Goal: Complete application form

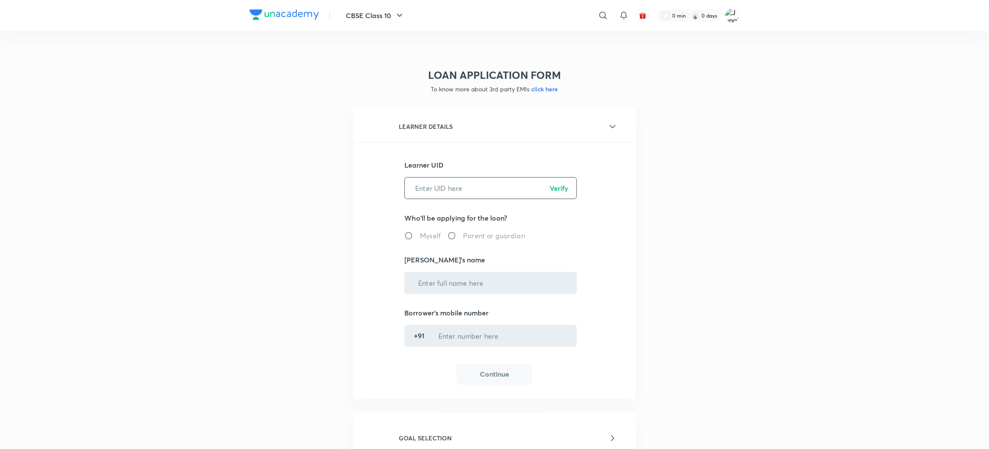
click at [471, 185] on input "text" at bounding box center [491, 188] width 172 height 22
paste input "C6MFAR67R0"
type input "C6MFAR67R0"
click at [554, 188] on p "Verify" at bounding box center [559, 188] width 19 height 10
radio input "true"
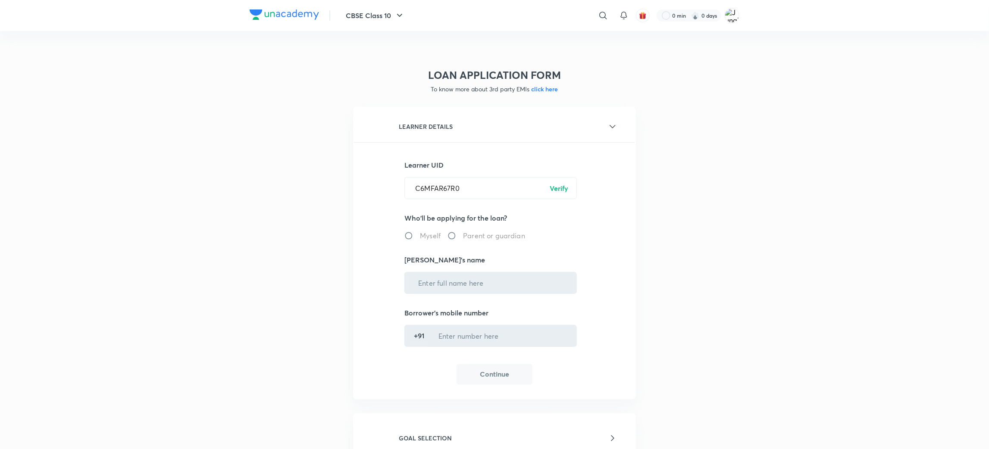
type input "[PERSON_NAME]"
type input "******5680"
click at [508, 369] on button "Continue" at bounding box center [495, 374] width 76 height 21
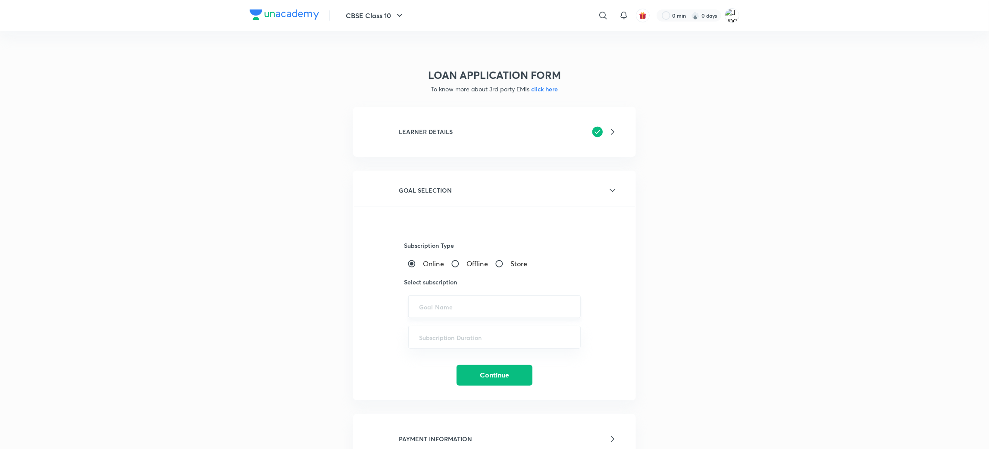
click at [452, 310] on div "​" at bounding box center [494, 306] width 173 height 23
paste input "UPSC CSE - GS - ICONIC, UPSC CSE - Optional"
click at [457, 320] on ul "UPSC CSE - GS - ICONIC, UPSC CSE - Optional" at bounding box center [495, 330] width 172 height 22
click at [455, 333] on li "UPSC CSE - GS - ICONIC, UPSC CSE - Optional" at bounding box center [495, 331] width 172 height 16
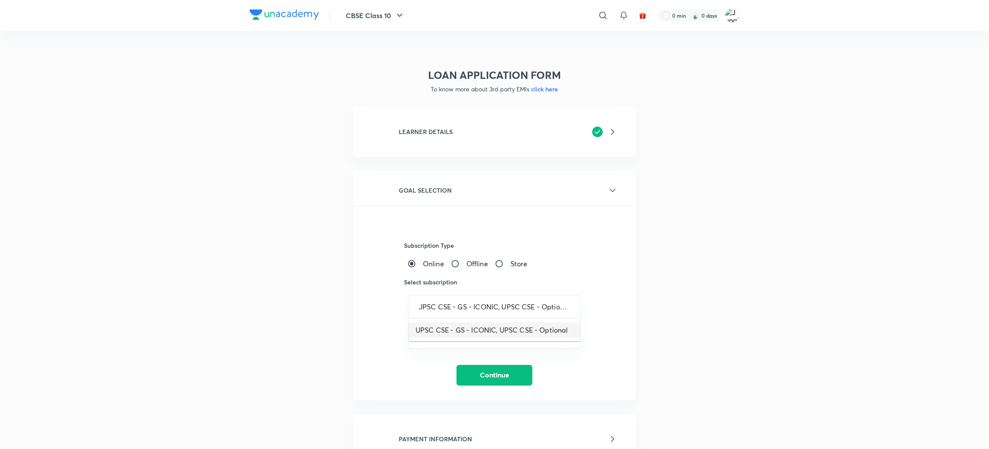
type input "UPSC CSE - GS - ICONIC, UPSC CSE - Optional"
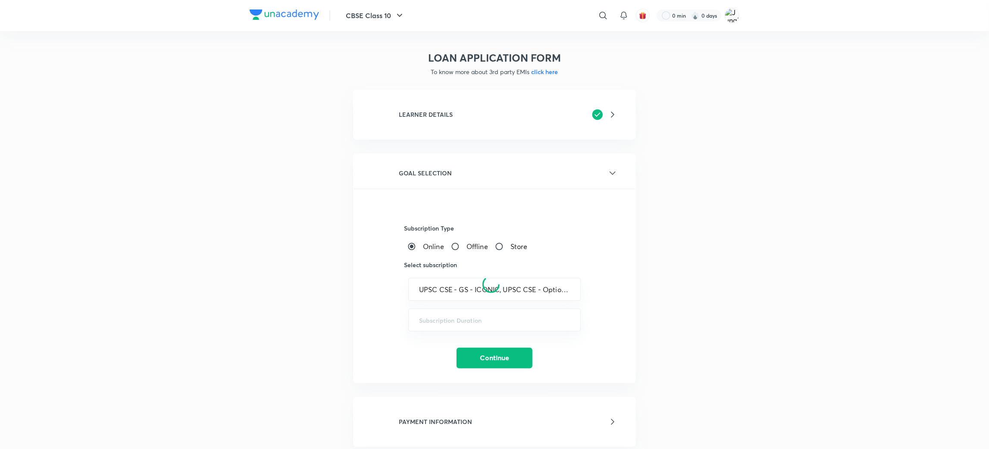
scroll to position [129, 0]
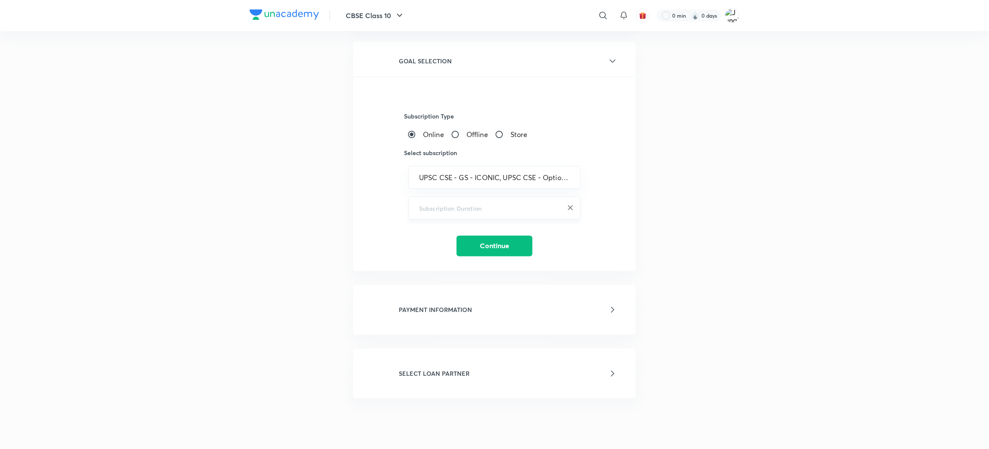
click at [441, 208] on input "text" at bounding box center [494, 208] width 151 height 8
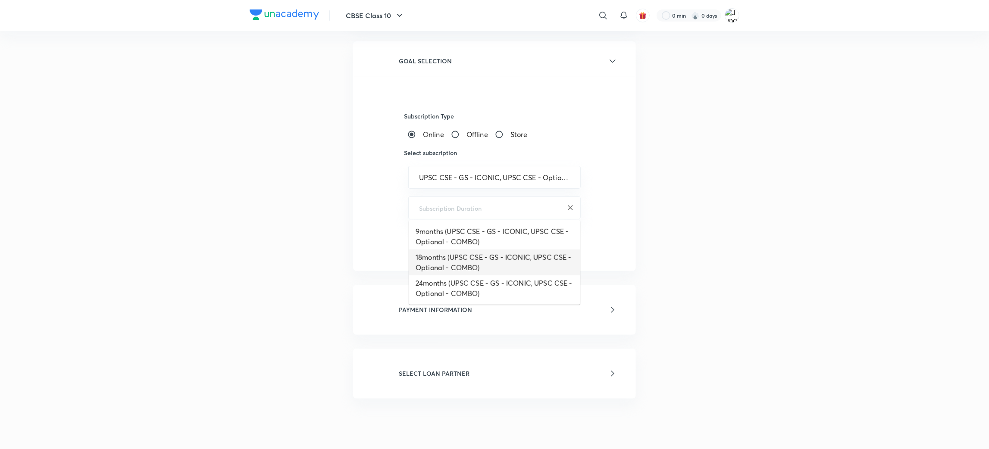
click at [436, 262] on li "18months (UPSC CSE - GS - ICONIC, UPSC CSE - Optional - COMBO)" at bounding box center [495, 263] width 172 height 26
type input "18months (UPSC CSE - GS - ICONIC, UPSC CSE - Optional - COMBO)"
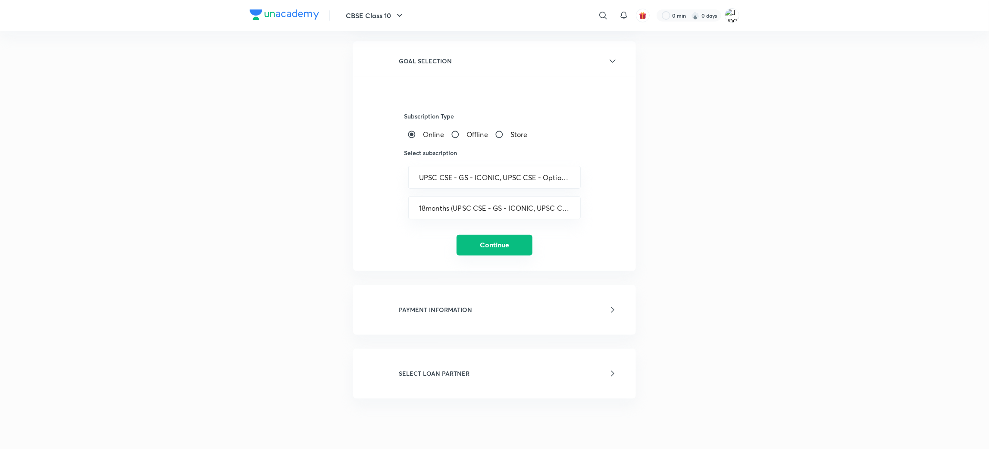
click at [479, 254] on button "Continue" at bounding box center [495, 245] width 76 height 21
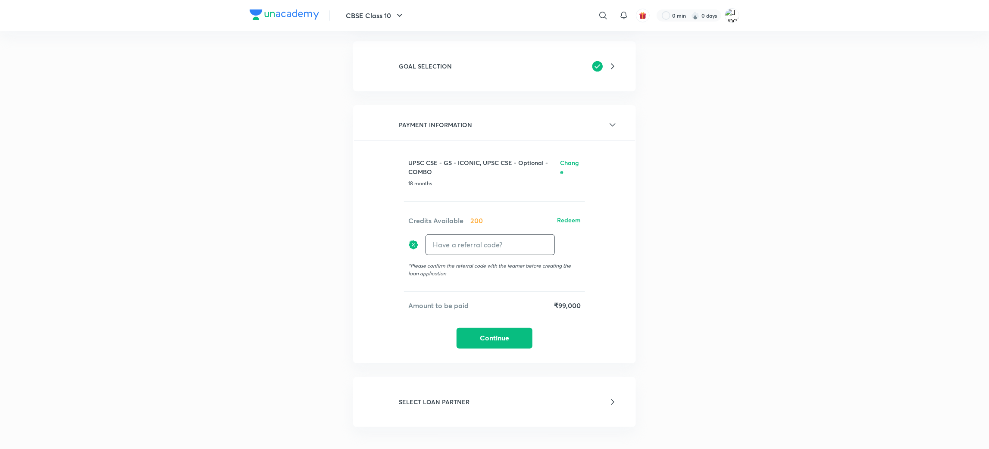
click at [469, 236] on input "text" at bounding box center [490, 245] width 129 height 20
type input "Unacademy"
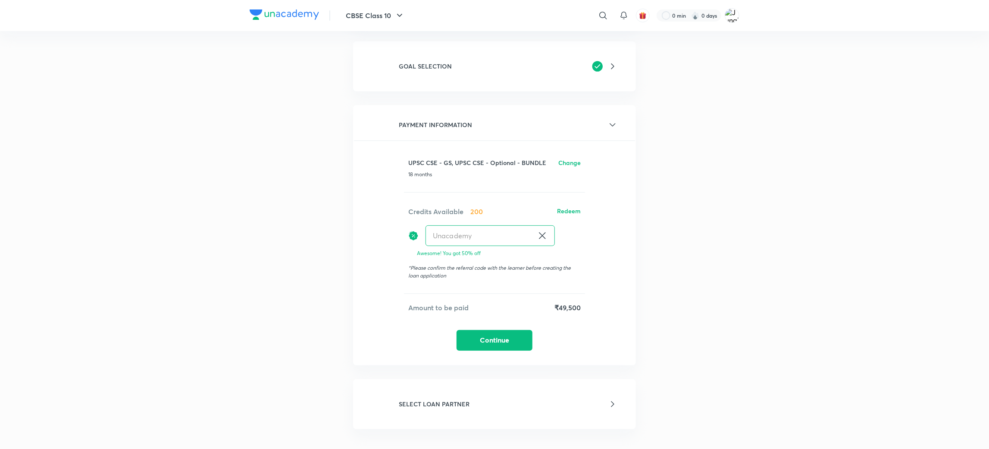
click at [494, 349] on div "PAYMENT INFORMATION UPSC CSE - GS, UPSC CSE - Optional - BUNDLE Change 18 month…" at bounding box center [494, 235] width 283 height 261
click at [500, 330] on button "Continue" at bounding box center [495, 340] width 76 height 21
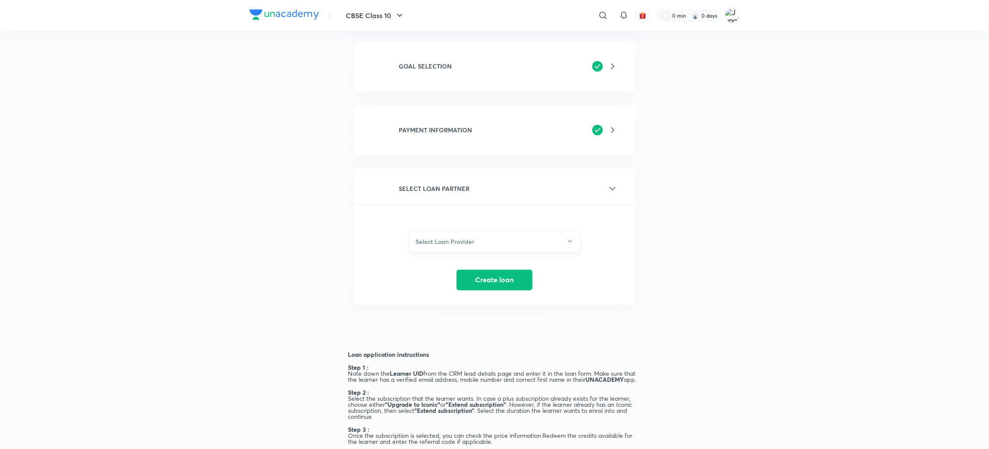
click at [482, 232] on button "Select Loan Provider" at bounding box center [494, 242] width 173 height 22
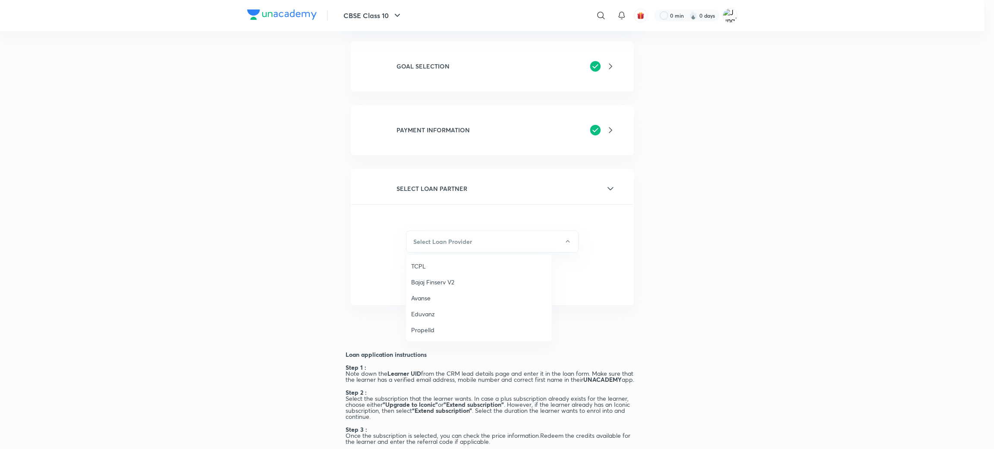
click at [710, 258] on div at bounding box center [497, 224] width 994 height 449
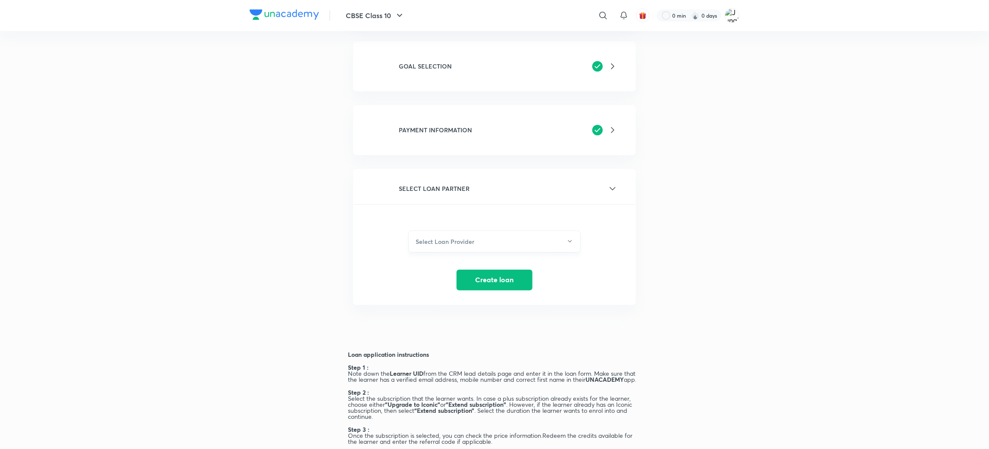
click at [454, 245] on button "Select Loan Provider" at bounding box center [494, 242] width 173 height 22
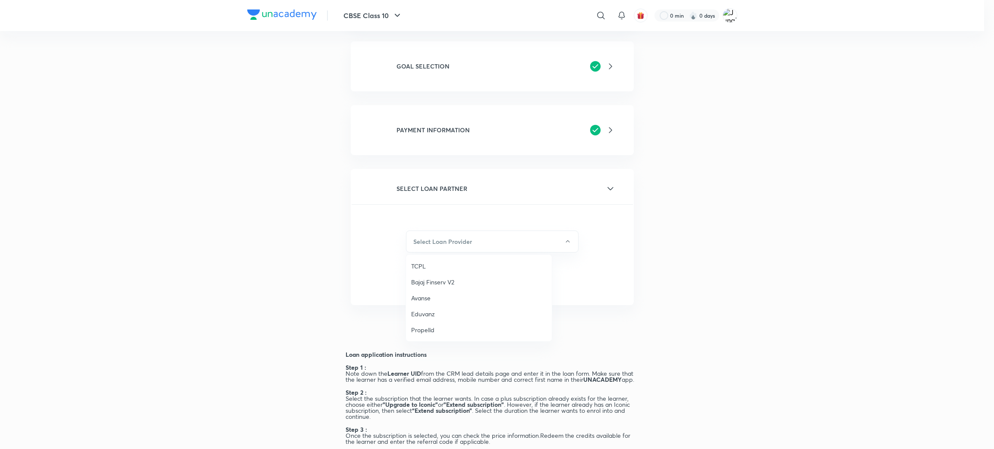
click at [443, 138] on div at bounding box center [497, 224] width 994 height 449
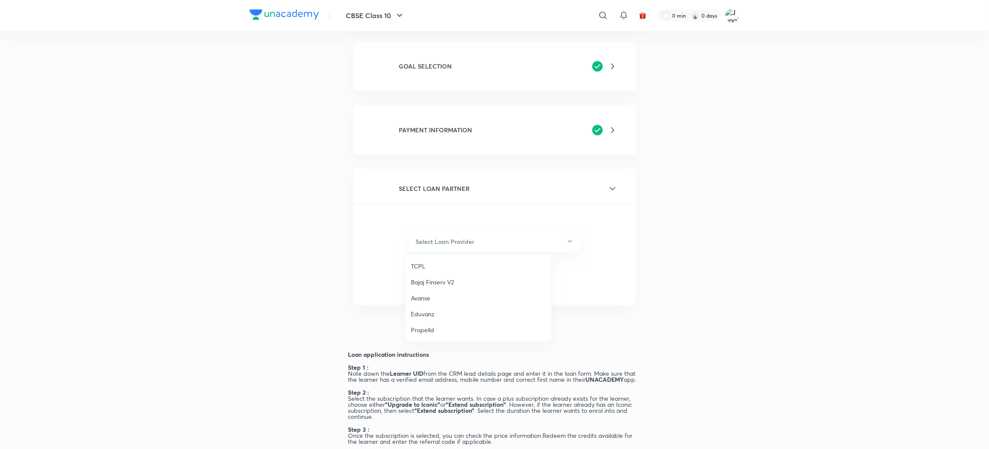
click at [441, 132] on h6 "PAYMENT INFORMATION" at bounding box center [435, 130] width 73 height 9
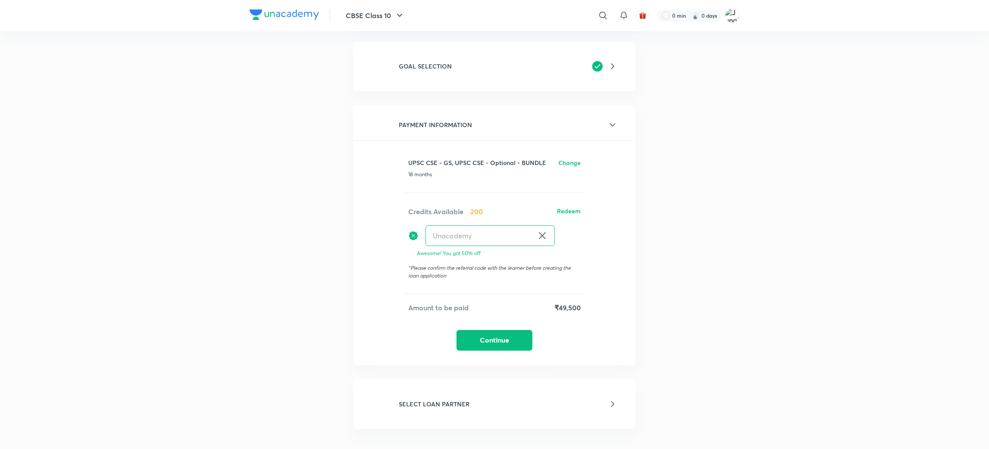
click at [569, 211] on h6 "Redeem" at bounding box center [569, 212] width 24 height 10
click at [571, 208] on icon at bounding box center [576, 212] width 10 height 10
click at [571, 208] on h6 "Redeem" at bounding box center [569, 212] width 24 height 10
click at [571, 208] on icon at bounding box center [576, 212] width 10 height 10
click at [571, 208] on h6 "Redeem" at bounding box center [569, 212] width 24 height 10
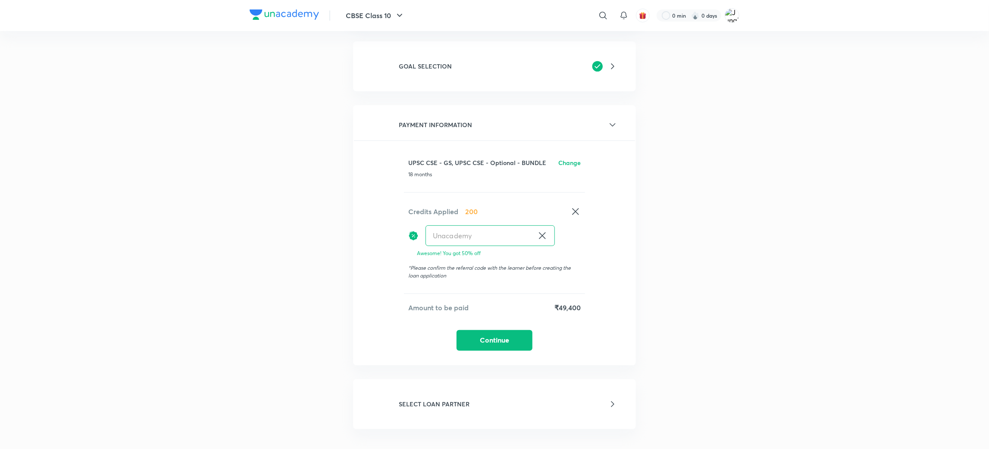
click at [571, 208] on icon at bounding box center [576, 212] width 10 height 10
